Goal: Task Accomplishment & Management: Complete application form

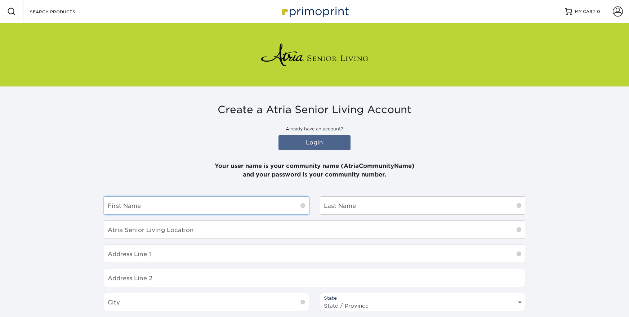
click at [137, 198] on input "text" at bounding box center [206, 206] width 205 height 18
type input "Stephanie"
type input "Reed"
type input "Atria Senior Living"
type input "9306 Great Hills Trl"
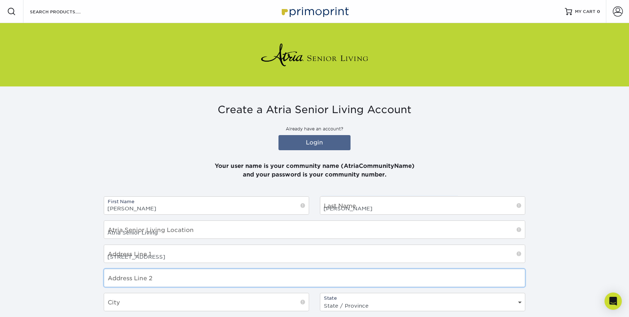
type input "EL"
type input "AUSTIN"
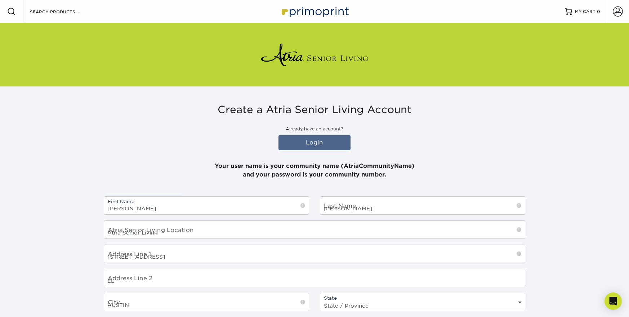
select select "TX"
type input "78759"
select select "US"
type input "[PERSON_NAME][EMAIL_ADDRESS][PERSON_NAME][DOMAIN_NAME]"
type input "7202561111"
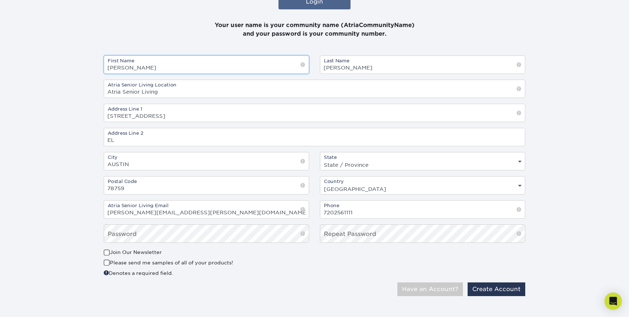
scroll to position [144, 0]
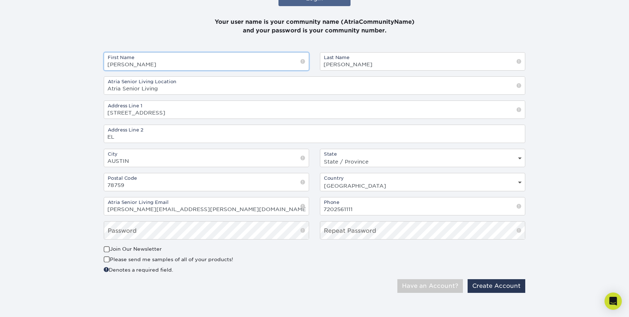
type input "[PERSON_NAME]"
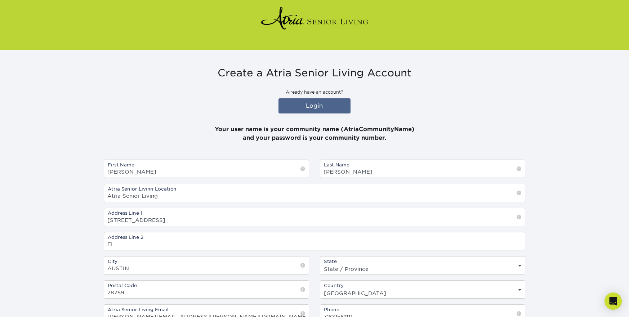
scroll to position [2, 0]
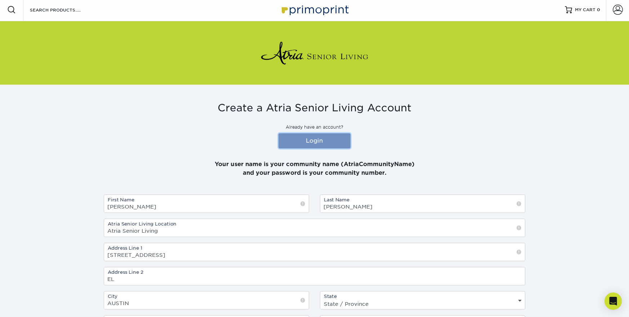
click at [316, 141] on link "Login" at bounding box center [315, 140] width 72 height 15
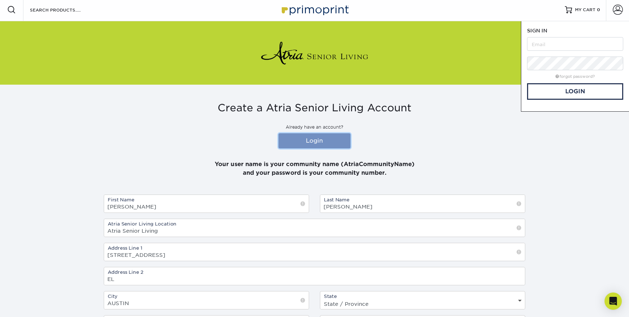
scroll to position [0, 0]
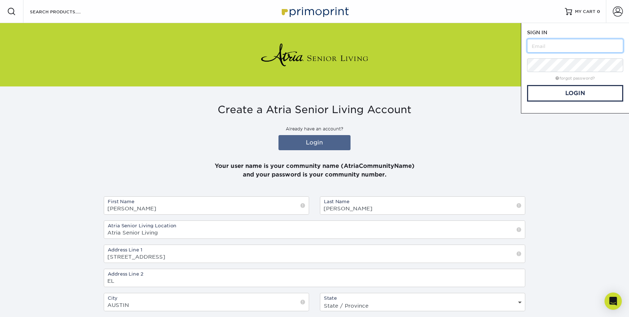
click at [556, 49] on input "text" at bounding box center [575, 46] width 96 height 14
type input "Arboretum"
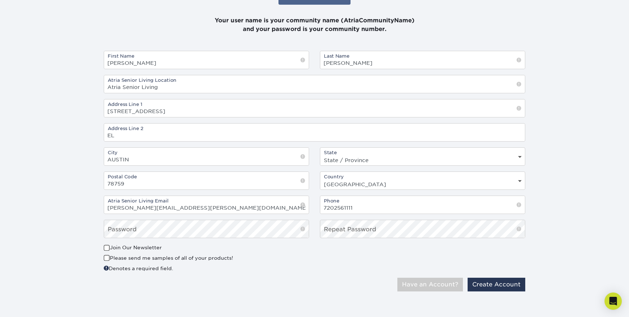
scroll to position [146, 0]
click at [398, 278] on button "Have an Account?" at bounding box center [431, 285] width 66 height 14
click at [505, 288] on button "Create Account" at bounding box center [497, 285] width 58 height 14
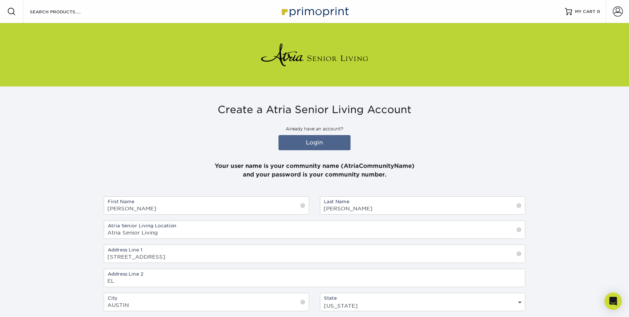
click at [324, 12] on img at bounding box center [315, 11] width 72 height 15
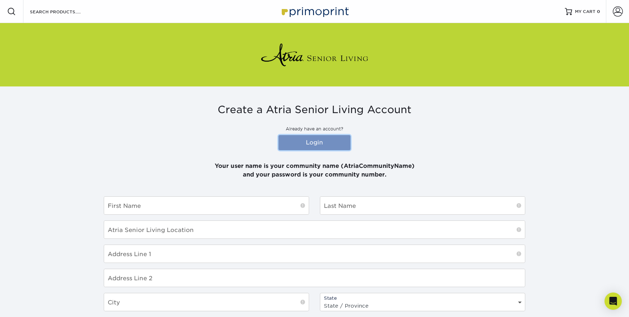
click at [311, 141] on link "Login" at bounding box center [315, 142] width 72 height 15
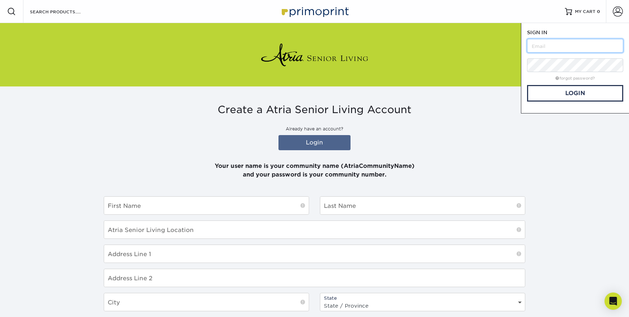
click at [546, 50] on input "text" at bounding box center [575, 46] width 96 height 14
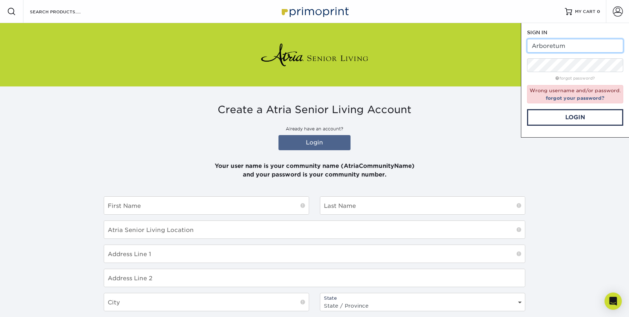
click at [532, 44] on input "Arboretum" at bounding box center [575, 46] width 96 height 14
type input "Atria at the Arboretum"
click at [581, 115] on link "Login" at bounding box center [575, 117] width 96 height 17
click at [149, 214] on input "text" at bounding box center [206, 206] width 205 height 18
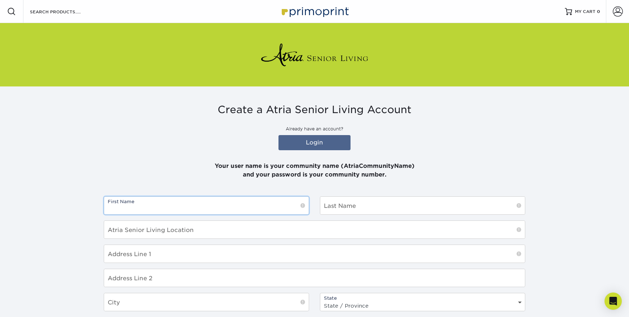
type input "[PERSON_NAME]"
type input "Atria Senior Living"
type input "[STREET_ADDRESS]"
type input "EL"
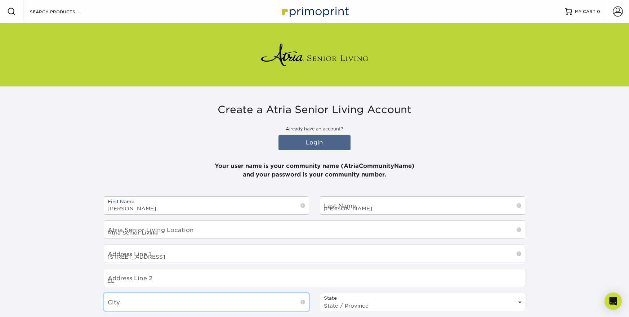
type input "AUSTIN"
select select "TX"
type input "78759"
select select "US"
type input "[PERSON_NAME][EMAIL_ADDRESS][PERSON_NAME][DOMAIN_NAME]"
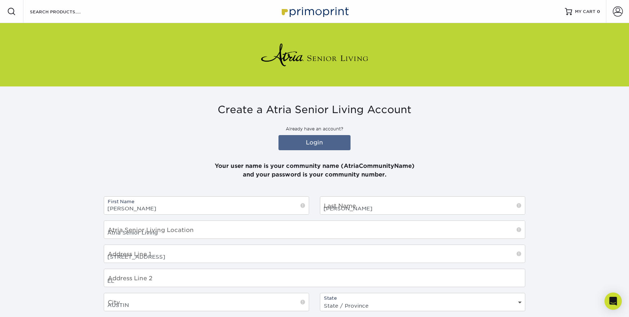
type input "7202561111"
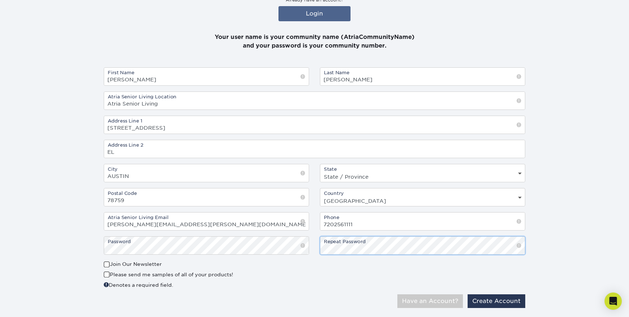
scroll to position [146, 0]
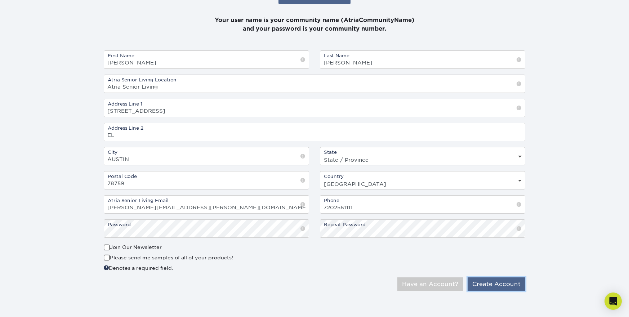
click at [499, 285] on button "Create Account" at bounding box center [497, 285] width 58 height 14
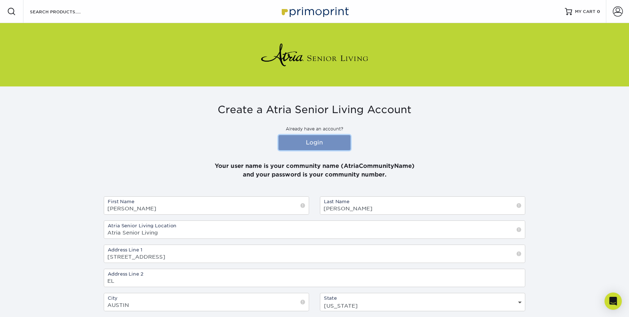
click at [321, 135] on link "Login" at bounding box center [315, 142] width 72 height 15
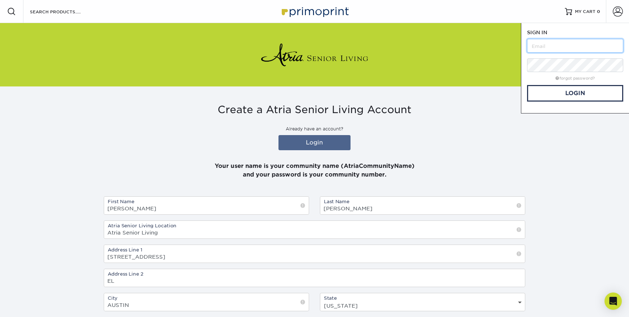
click at [557, 44] on input "text" at bounding box center [575, 46] width 96 height 14
type input "[PERSON_NAME][EMAIL_ADDRESS][PERSON_NAME][DOMAIN_NAME]"
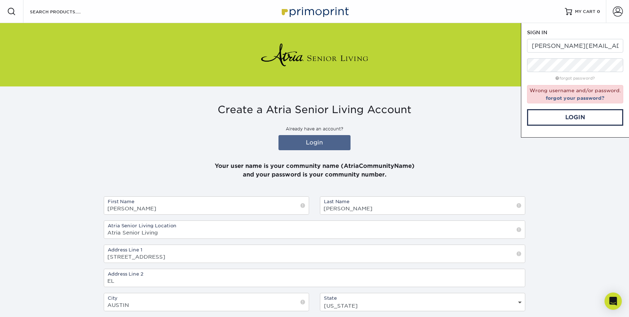
click at [484, 156] on p "Your user name is your community name (AtriaCommunityName) and your password is…" at bounding box center [315, 166] width 422 height 26
